Goal: Task Accomplishment & Management: Manage account settings

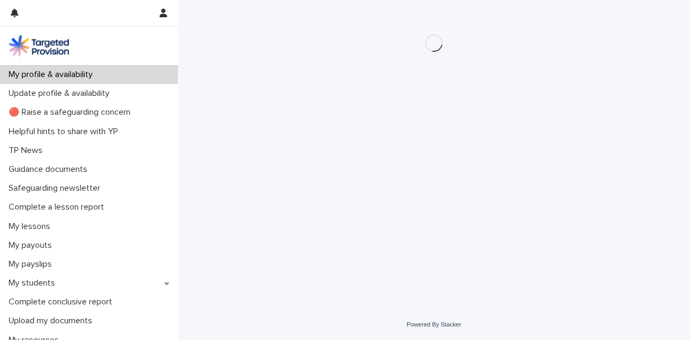
scroll to position [78, 0]
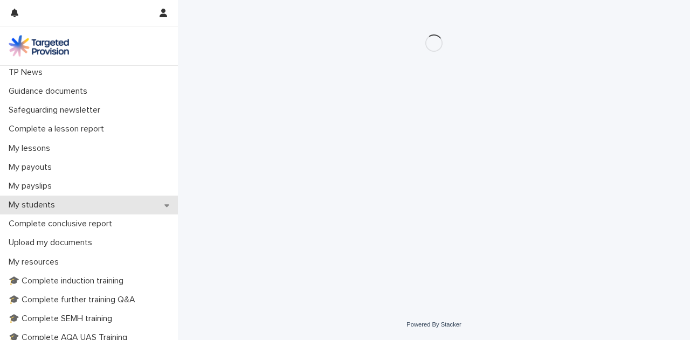
click at [152, 204] on div "My students" at bounding box center [89, 205] width 178 height 19
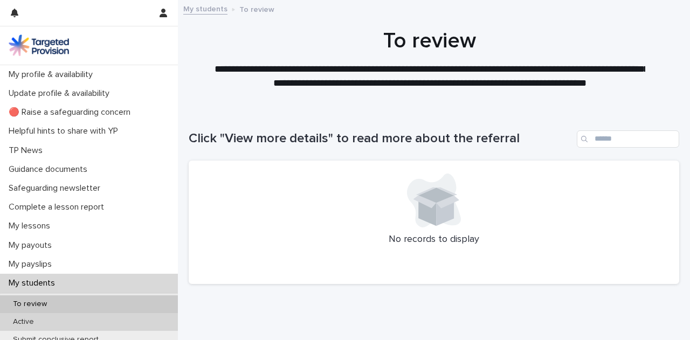
click at [131, 321] on div "Active" at bounding box center [89, 322] width 178 height 18
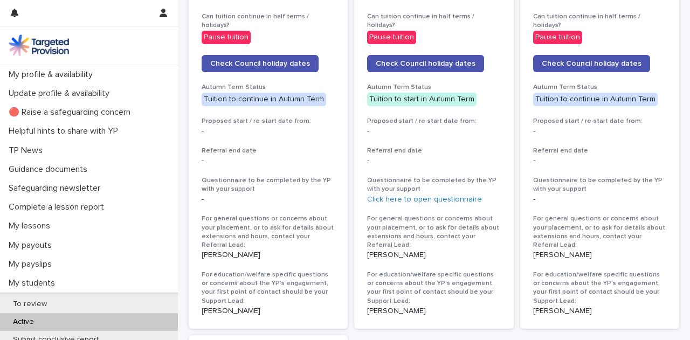
scroll to position [593, 0]
click at [451, 195] on link "Click here to open questionnaire" at bounding box center [424, 199] width 115 height 8
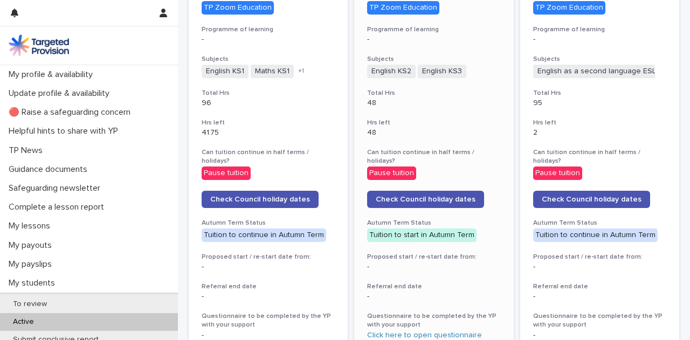
scroll to position [455, 0]
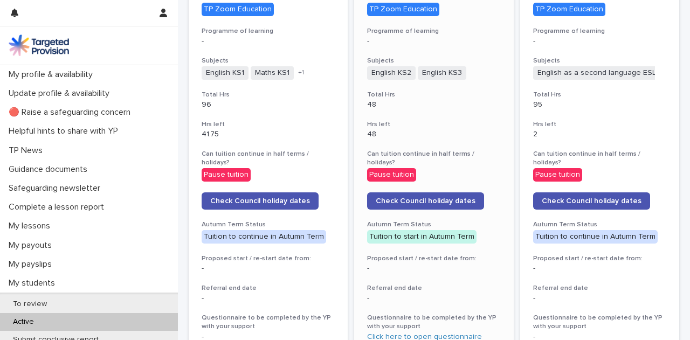
click at [445, 122] on h3 "Hrs left" at bounding box center [433, 124] width 133 height 9
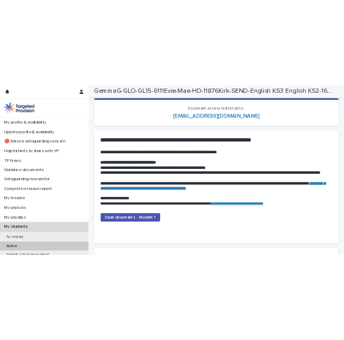
scroll to position [1060, 0]
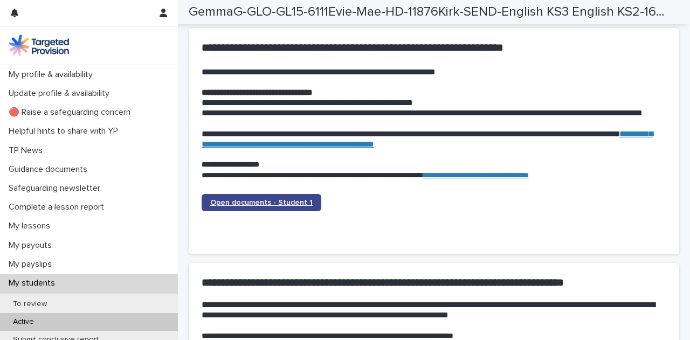
click at [258, 205] on span "Open documents - Student 1" at bounding box center [261, 203] width 102 height 8
click at [301, 198] on link "Open documents - Student 1" at bounding box center [262, 202] width 120 height 17
